Goal: Task Accomplishment & Management: Use online tool/utility

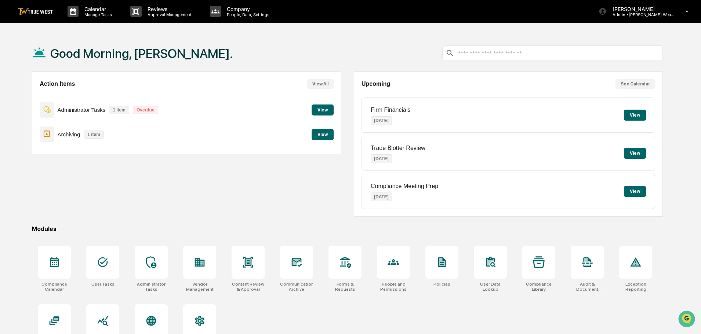
click at [317, 108] on button "View" at bounding box center [323, 110] width 22 height 11
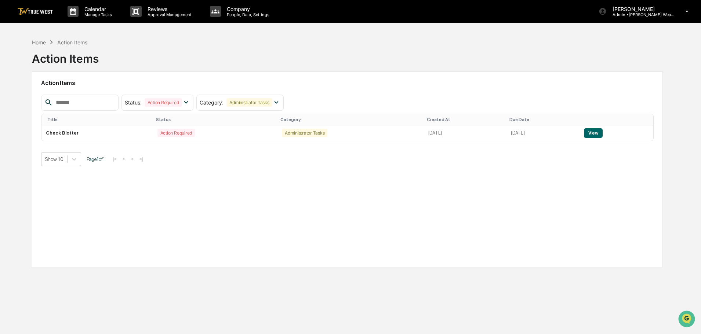
click at [38, 41] on div "Home" at bounding box center [39, 42] width 14 height 6
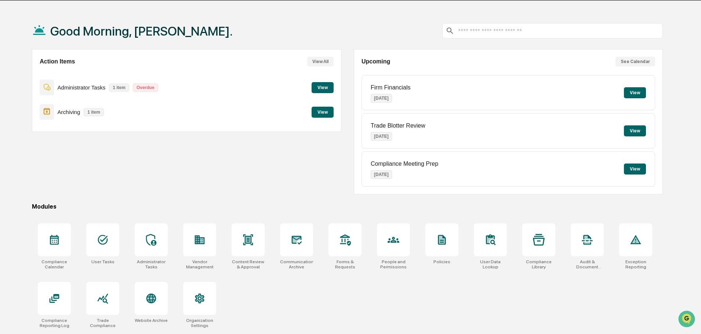
scroll to position [35, 0]
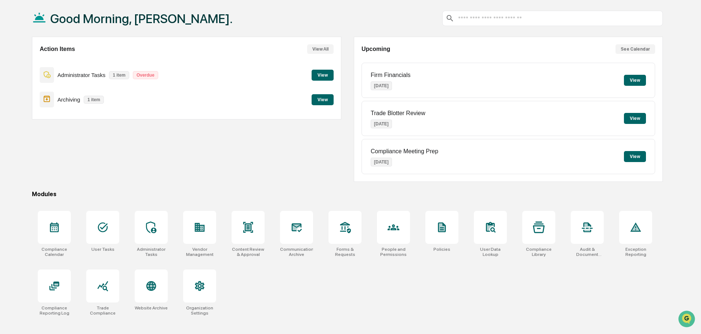
click at [97, 227] on icon at bounding box center [103, 228] width 12 height 12
click at [146, 232] on div at bounding box center [151, 227] width 33 height 33
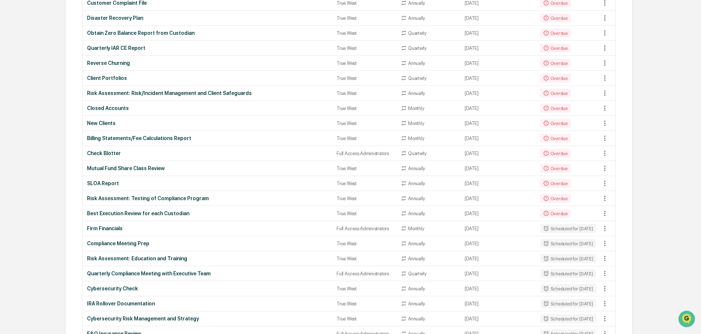
scroll to position [257, 0]
click at [110, 211] on td "Best Execution Review for each Custodian" at bounding box center [208, 214] width 250 height 15
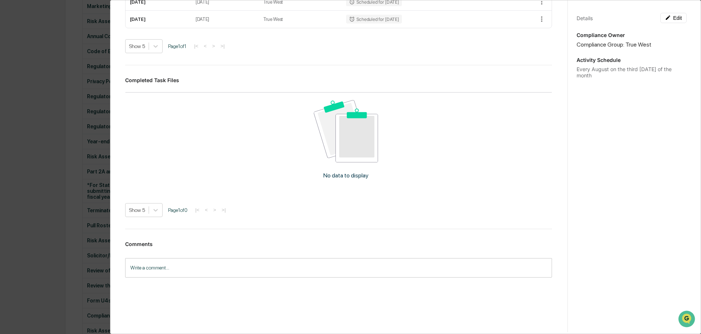
scroll to position [808, 0]
click at [54, 65] on div "Administrator Activity List Best Execution Review for each Custodian Continue T…" at bounding box center [350, 167] width 701 height 334
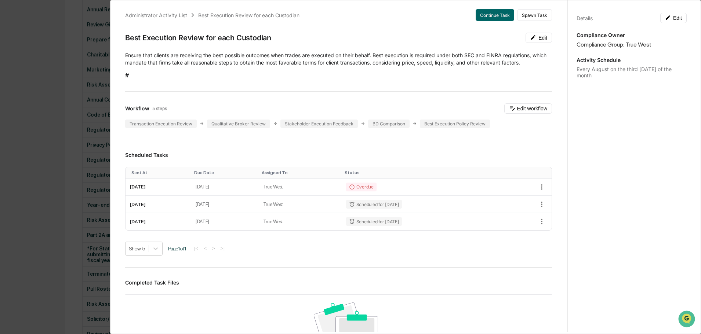
scroll to position [0, 0]
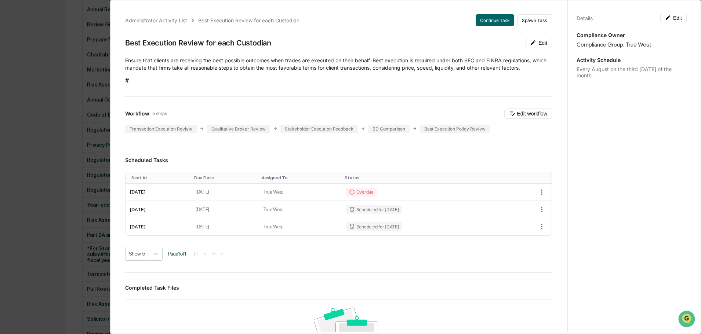
click at [95, 5] on div "Administrator Activity List Best Execution Review for each Custodian Continue T…" at bounding box center [350, 167] width 701 height 334
